Goal: Task Accomplishment & Management: Manage account settings

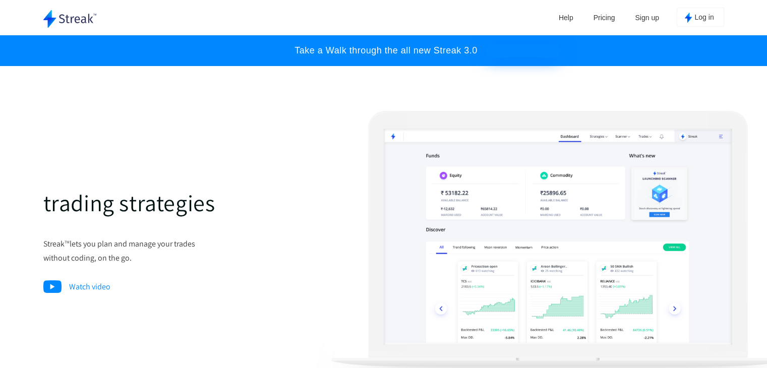
click at [700, 18] on span "Log in" at bounding box center [703, 18] width 19 height 10
click at [646, 23] on link "Sign up" at bounding box center [647, 17] width 34 height 15
click at [705, 17] on span "Log in" at bounding box center [703, 18] width 19 height 10
click at [597, 135] on img at bounding box center [558, 270] width 484 height 318
click at [73, 285] on p "Watch video" at bounding box center [77, 287] width 68 height 14
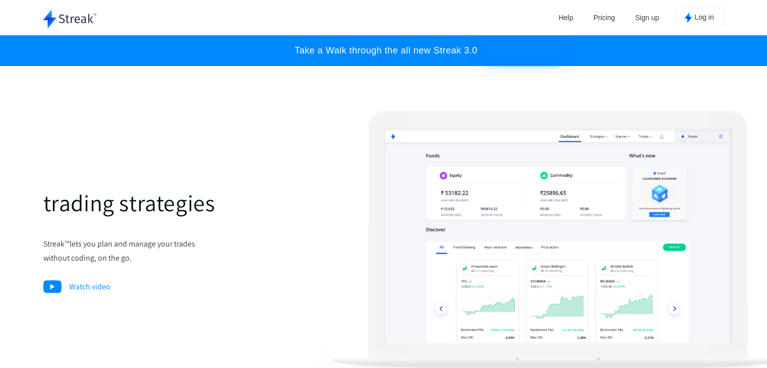
click at [702, 18] on span "Log in" at bounding box center [703, 18] width 19 height 10
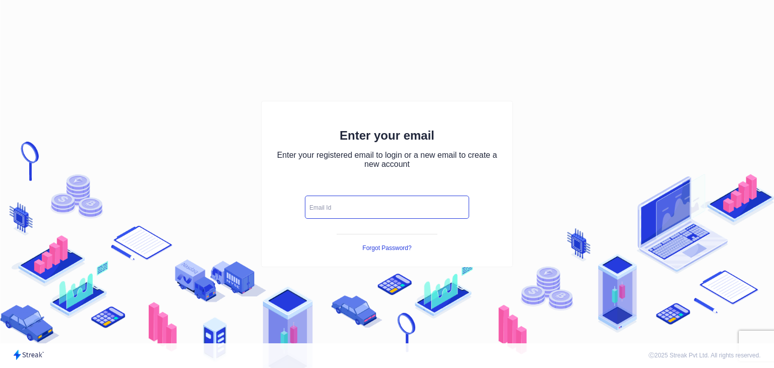
click at [355, 206] on input "text" at bounding box center [387, 207] width 164 height 23
type input "ghanshyambunker8@gmail.com"
click at [457, 208] on icon "button" at bounding box center [457, 206] width 11 height 11
click at [456, 204] on icon "button" at bounding box center [457, 206] width 11 height 11
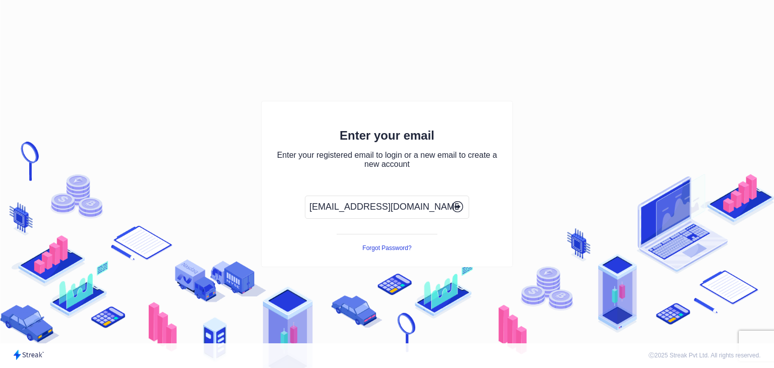
click at [456, 204] on icon "button" at bounding box center [457, 206] width 11 height 11
drag, startPoint x: 456, startPoint y: 204, endPoint x: 411, endPoint y: 231, distance: 52.9
click at [411, 231] on div "Enter your email Enter your registered email to login or a new email to create …" at bounding box center [387, 184] width 252 height 166
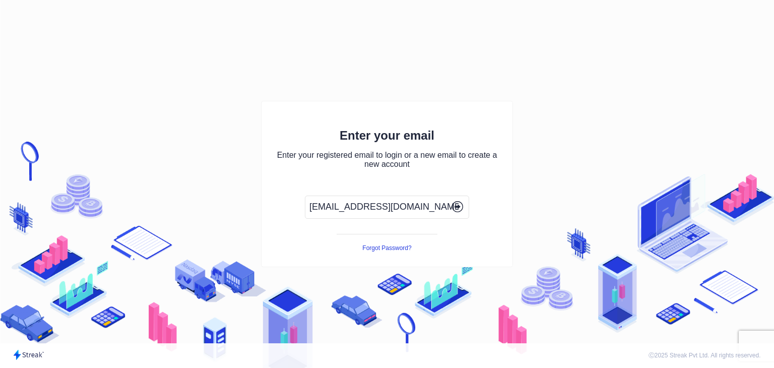
click at [449, 201] on button "button" at bounding box center [457, 208] width 17 height 14
click at [445, 204] on input "ghanshyambunker8@gmail.com" at bounding box center [387, 207] width 164 height 23
click at [385, 217] on input "text" at bounding box center [387, 207] width 164 height 23
click at [379, 206] on input "text" at bounding box center [387, 207] width 164 height 23
type input "[EMAIL_ADDRESS][DOMAIN_NAME]"
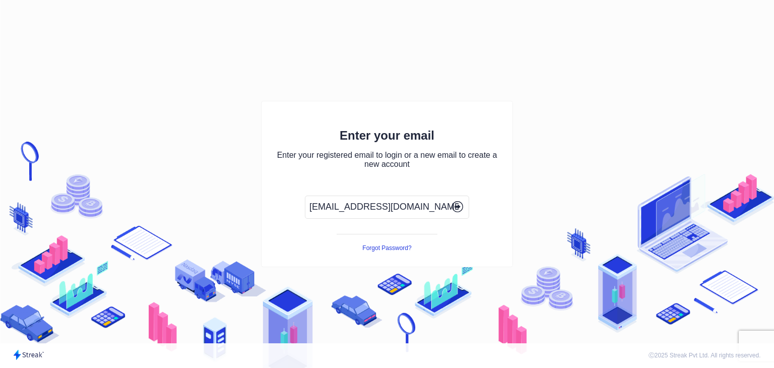
click at [460, 204] on icon "button" at bounding box center [457, 206] width 11 height 11
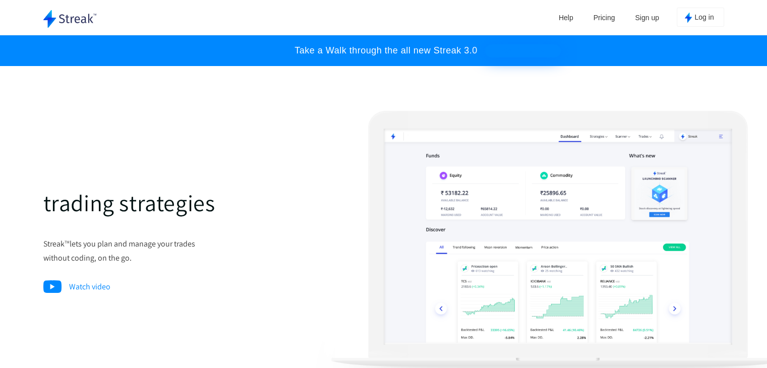
click at [706, 21] on span "Log in" at bounding box center [703, 18] width 19 height 10
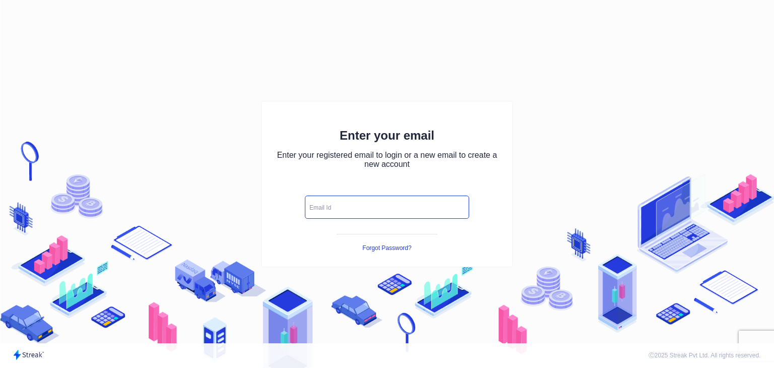
click at [362, 212] on input "text" at bounding box center [387, 207] width 164 height 23
type input "ghanshyambunker8@gmail.com"
click at [460, 205] on icon "button" at bounding box center [457, 206] width 11 height 11
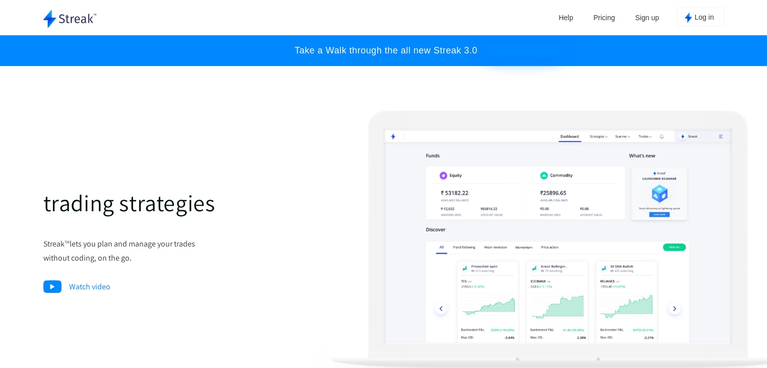
click at [593, 19] on link "Pricing" at bounding box center [604, 17] width 32 height 15
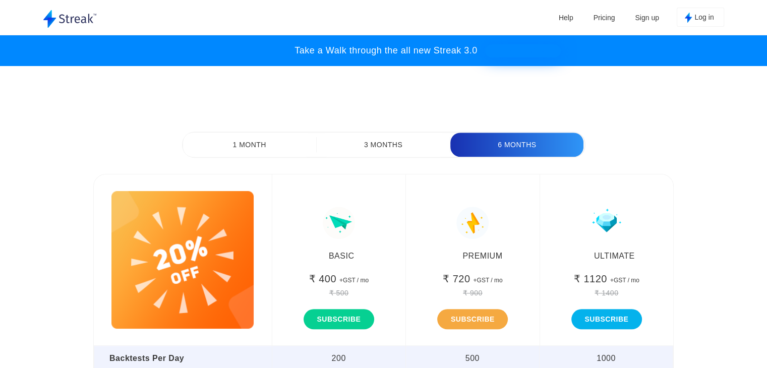
scroll to position [4704, 0]
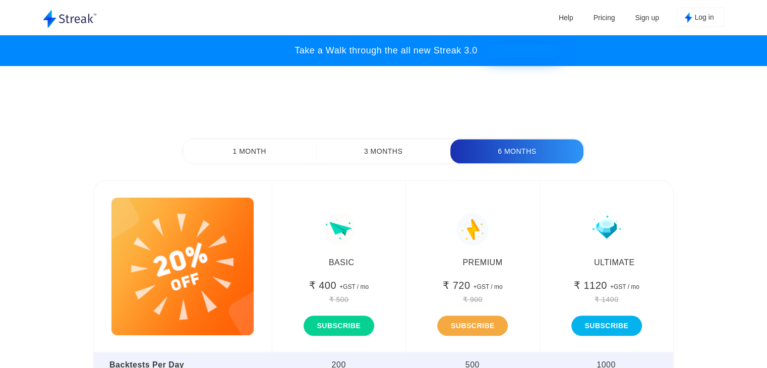
click at [382, 148] on button "3 Months" at bounding box center [383, 151] width 133 height 24
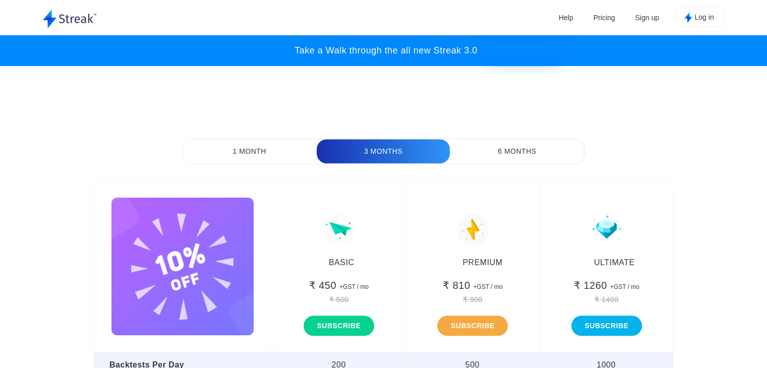
click at [287, 150] on button "1 Month" at bounding box center [249, 151] width 133 height 24
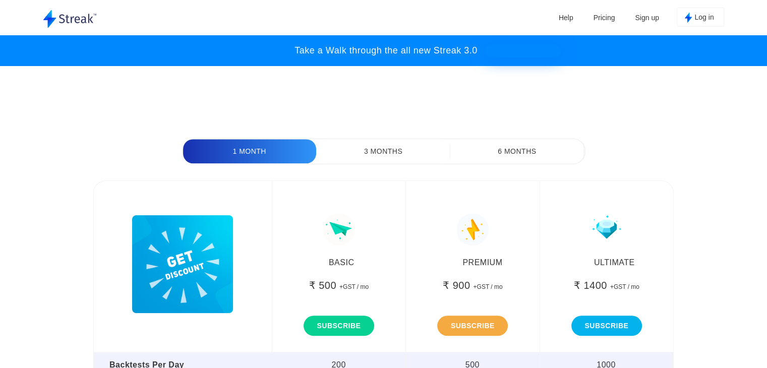
click at [502, 152] on button "6 Months" at bounding box center [516, 151] width 133 height 24
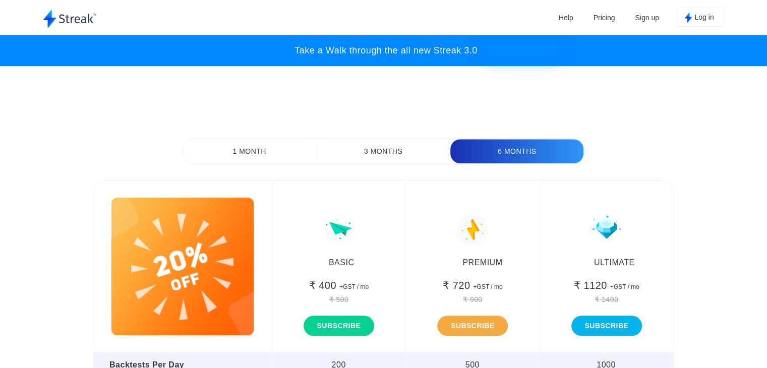
click at [703, 18] on span "Log in" at bounding box center [703, 18] width 19 height 10
click at [648, 17] on link "Sign up" at bounding box center [647, 17] width 34 height 15
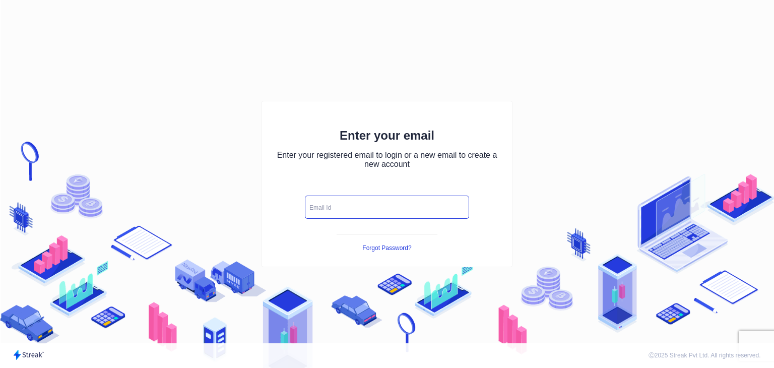
click at [333, 208] on input "text" at bounding box center [387, 207] width 164 height 23
click at [391, 247] on button "Forgot Password?" at bounding box center [386, 248] width 49 height 7
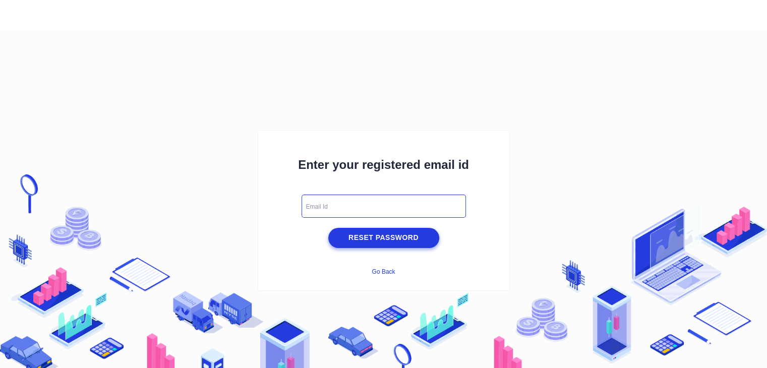
click at [365, 205] on input "text" at bounding box center [383, 206] width 164 height 23
type input "[EMAIL_ADDRESS][DOMAIN_NAME]"
click at [381, 234] on span "Reset Password" at bounding box center [384, 237] width 106 height 13
click at [387, 266] on div "Enter your registered email id [EMAIL_ADDRESS][DOMAIN_NAME] Reset Password Go B…" at bounding box center [384, 210] width 252 height 161
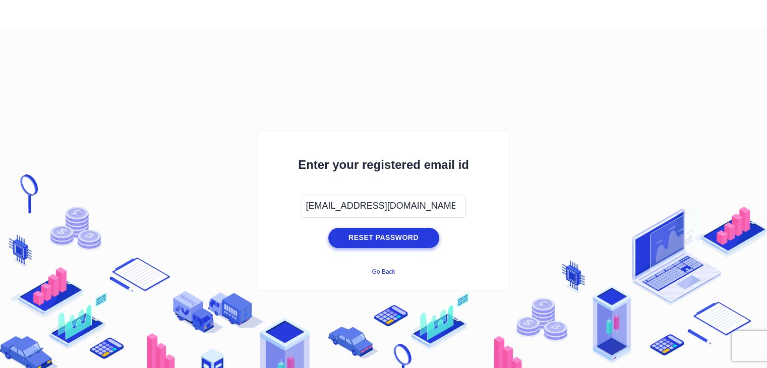
click at [390, 271] on button "Go Back" at bounding box center [383, 271] width 23 height 7
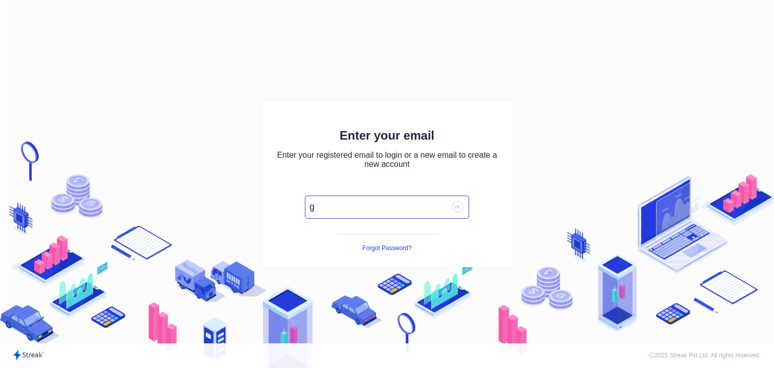
type input "[EMAIL_ADDRESS][DOMAIN_NAME]"
click at [458, 206] on icon "button" at bounding box center [457, 207] width 4 height 2
click at [449, 201] on button "button" at bounding box center [457, 208] width 17 height 14
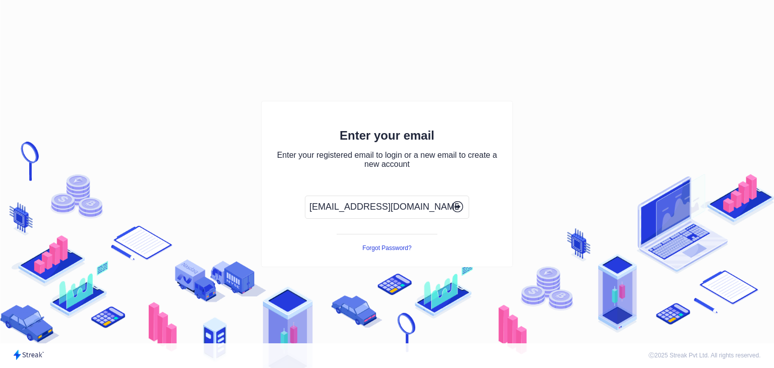
click at [449, 201] on button "button" at bounding box center [457, 208] width 17 height 14
